Goal: Check status: Check status

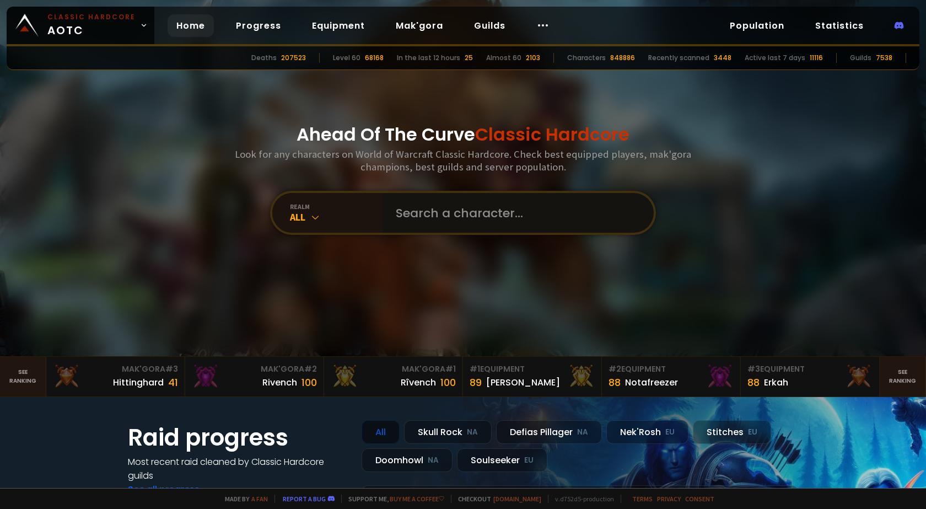
click at [439, 202] on input "text" at bounding box center [514, 213] width 251 height 40
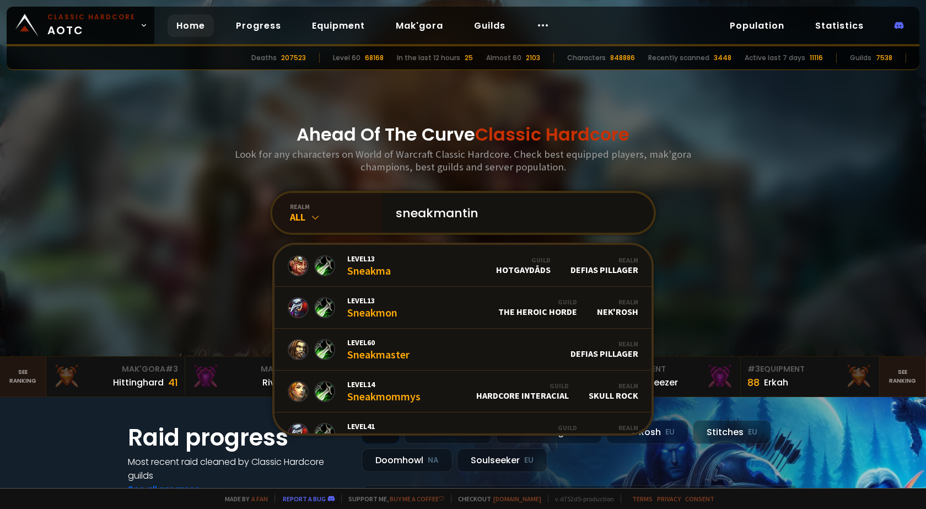
type input "sneakmanting"
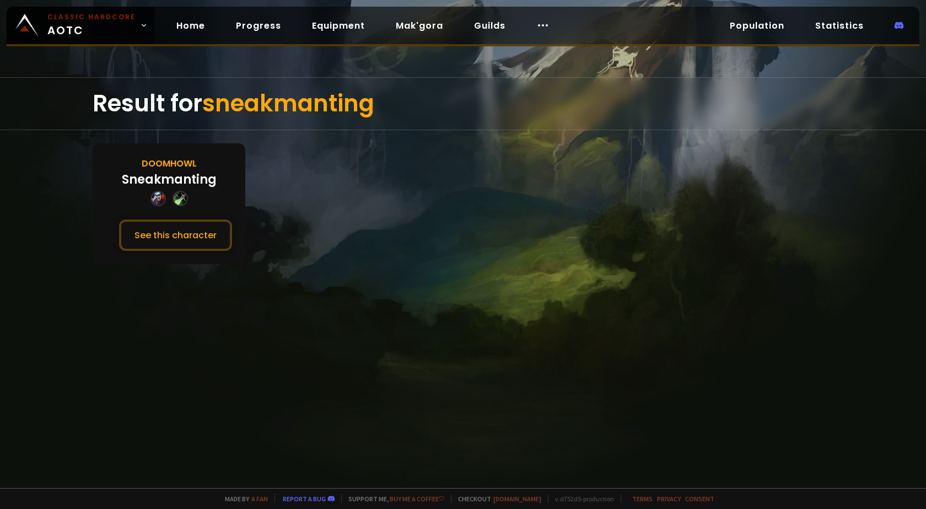
click at [196, 176] on div "Sneakmanting" at bounding box center [169, 179] width 95 height 18
click at [182, 164] on div "Doomhowl" at bounding box center [169, 164] width 55 height 14
click at [179, 158] on div "Doomhowl" at bounding box center [169, 164] width 55 height 14
click at [155, 222] on button "See this character" at bounding box center [175, 234] width 113 height 31
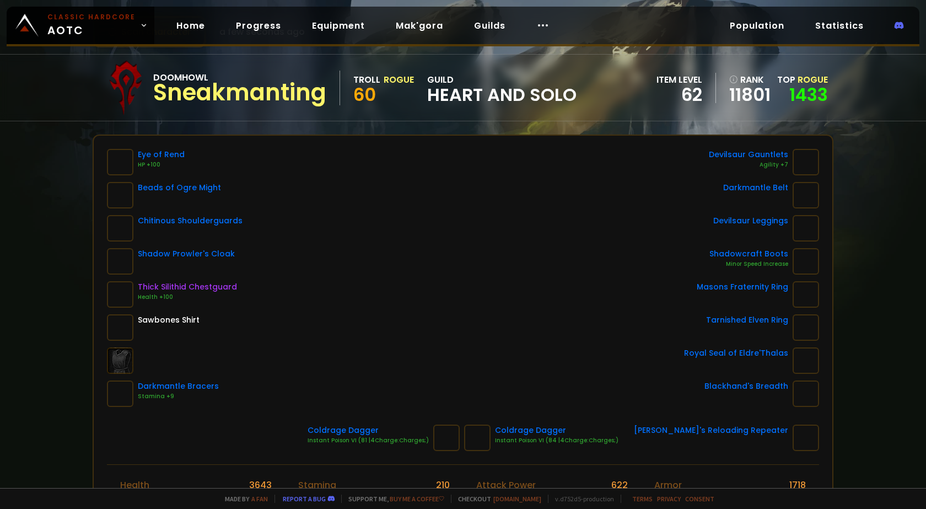
scroll to position [276, 0]
